Goal: Task Accomplishment & Management: Use online tool/utility

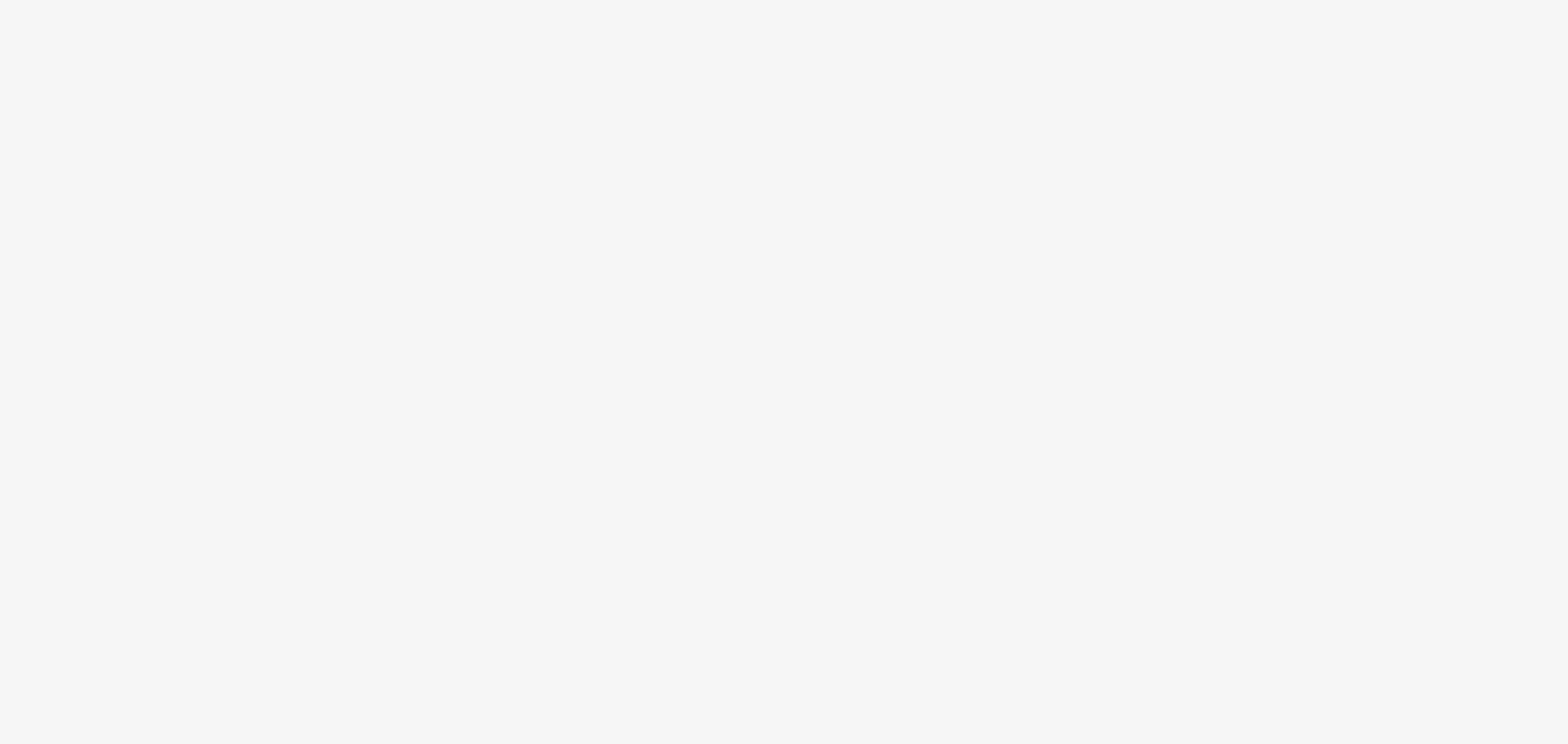
select select "2fc77e36-bb93-4aa3-9dff-dcb08e02eac6"
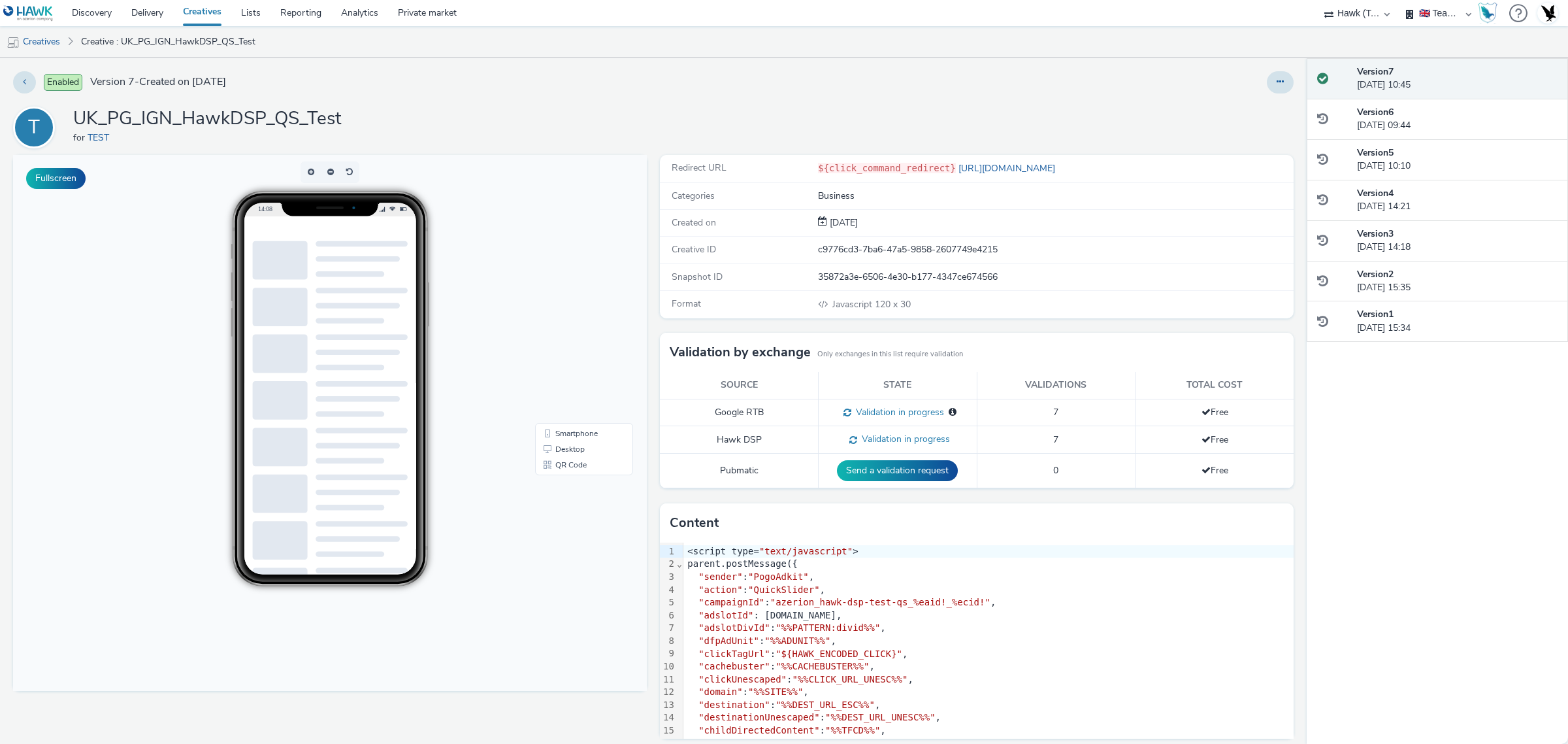
scroll to position [9, 0]
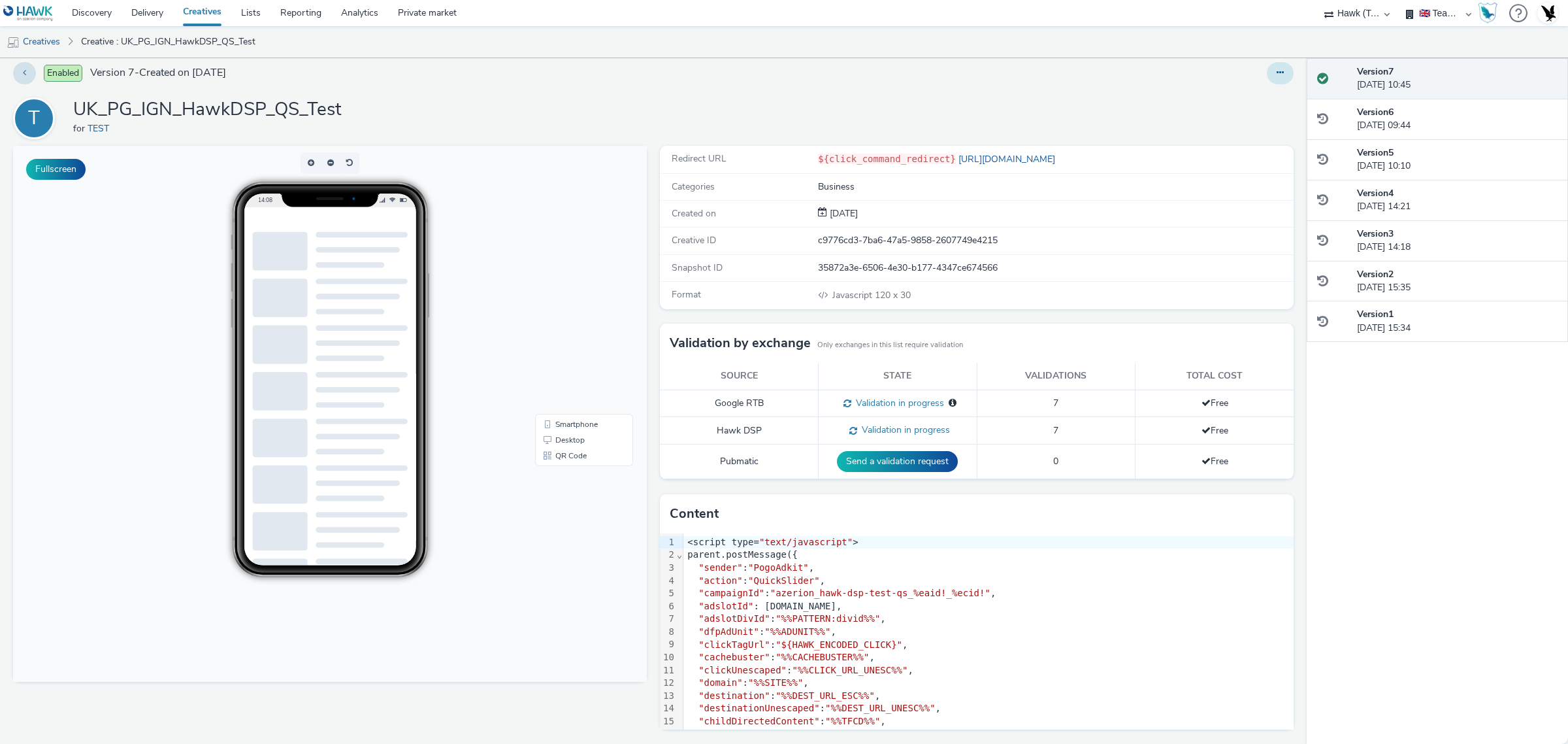
click at [1271, 72] on button at bounding box center [1280, 73] width 27 height 22
click at [1246, 103] on link "Edit" at bounding box center [1245, 99] width 98 height 26
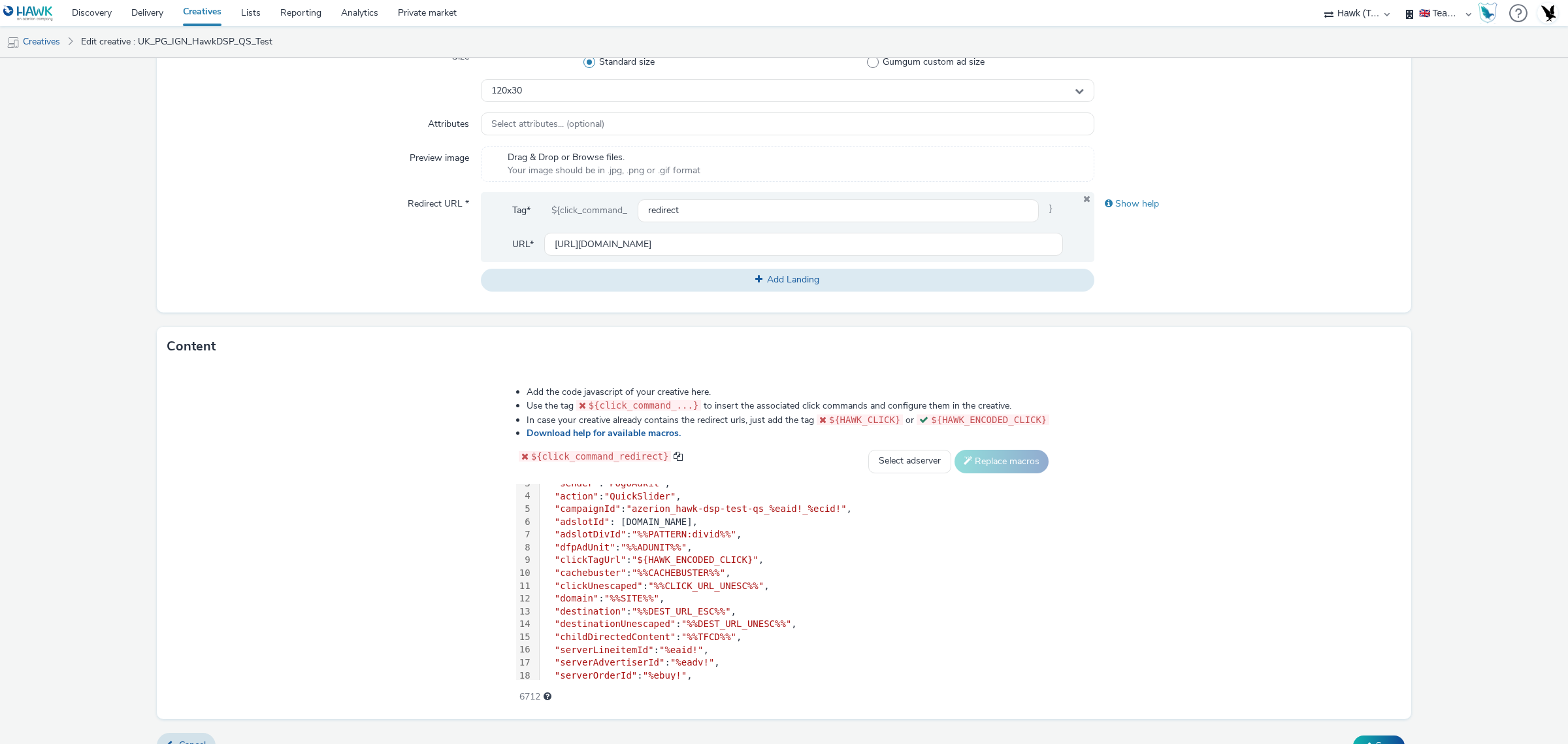
scroll to position [31, 0]
drag, startPoint x: 749, startPoint y: 563, endPoint x: 533, endPoint y: 560, distance: 216.0
click at [540, 560] on div ""clickTagUrl" : "${HAWK_ENCODED_CLICK}" ," at bounding box center [796, 563] width 512 height 13
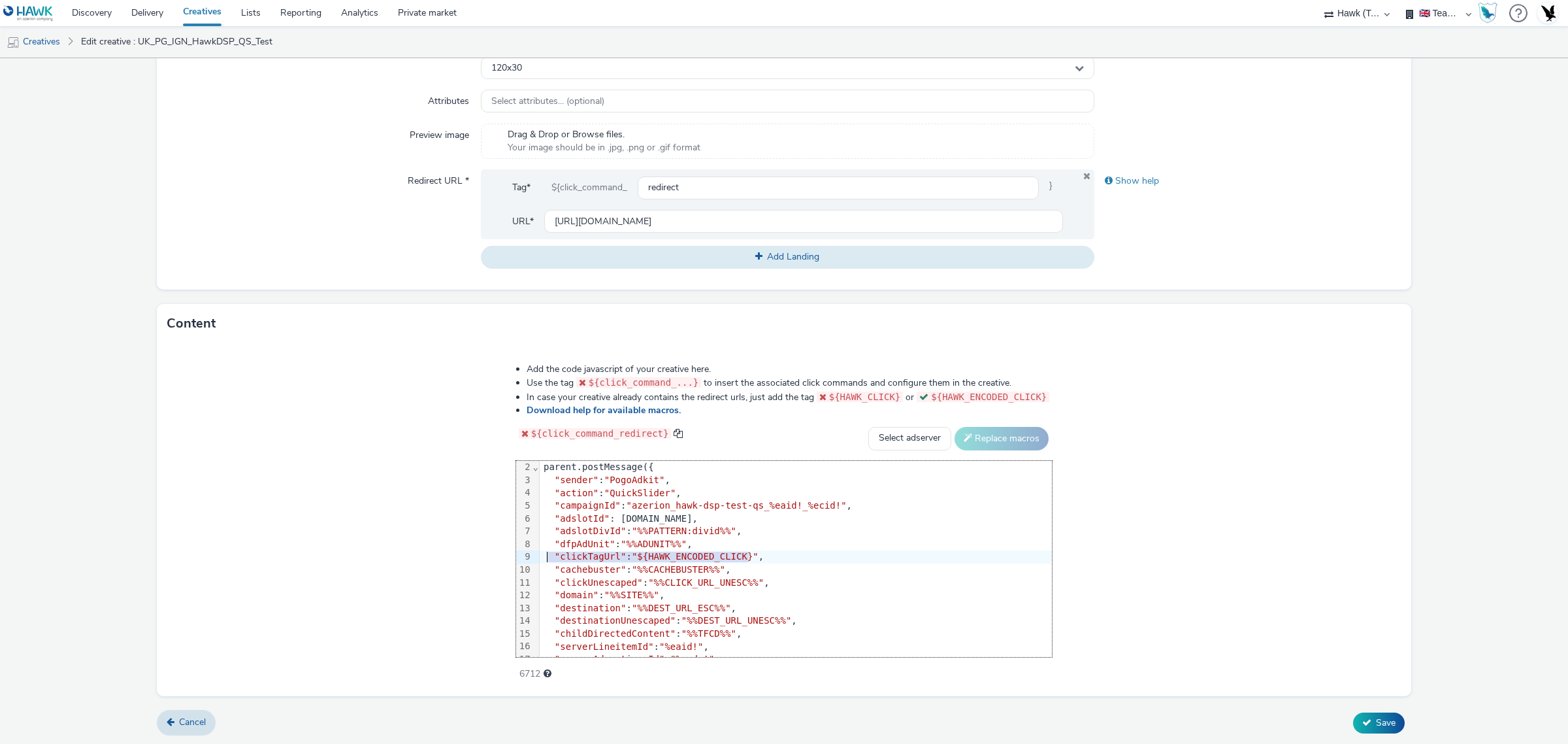
scroll to position [0, 0]
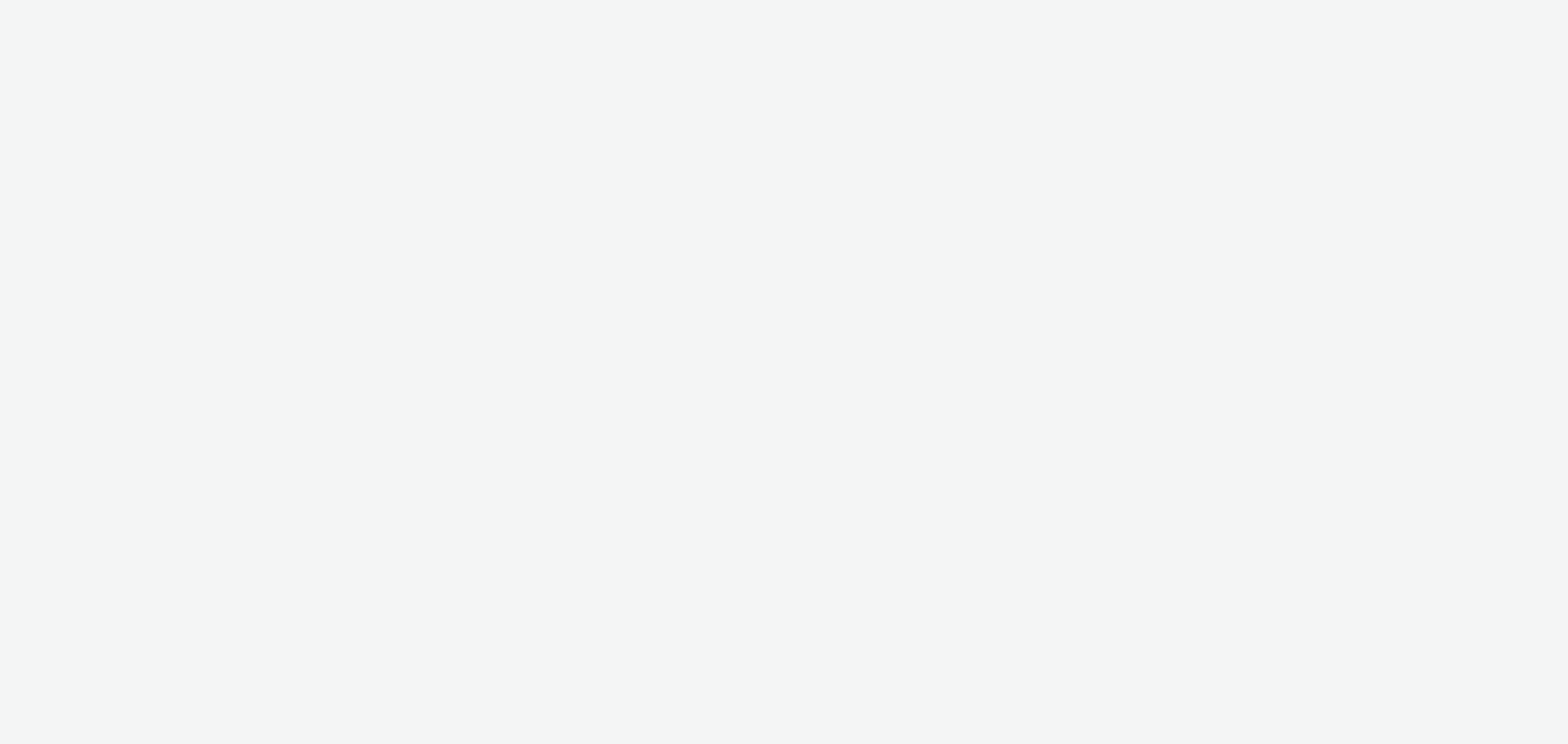
select select "72000950-a0a7-427d-a4e5-c6bc812fbb51"
